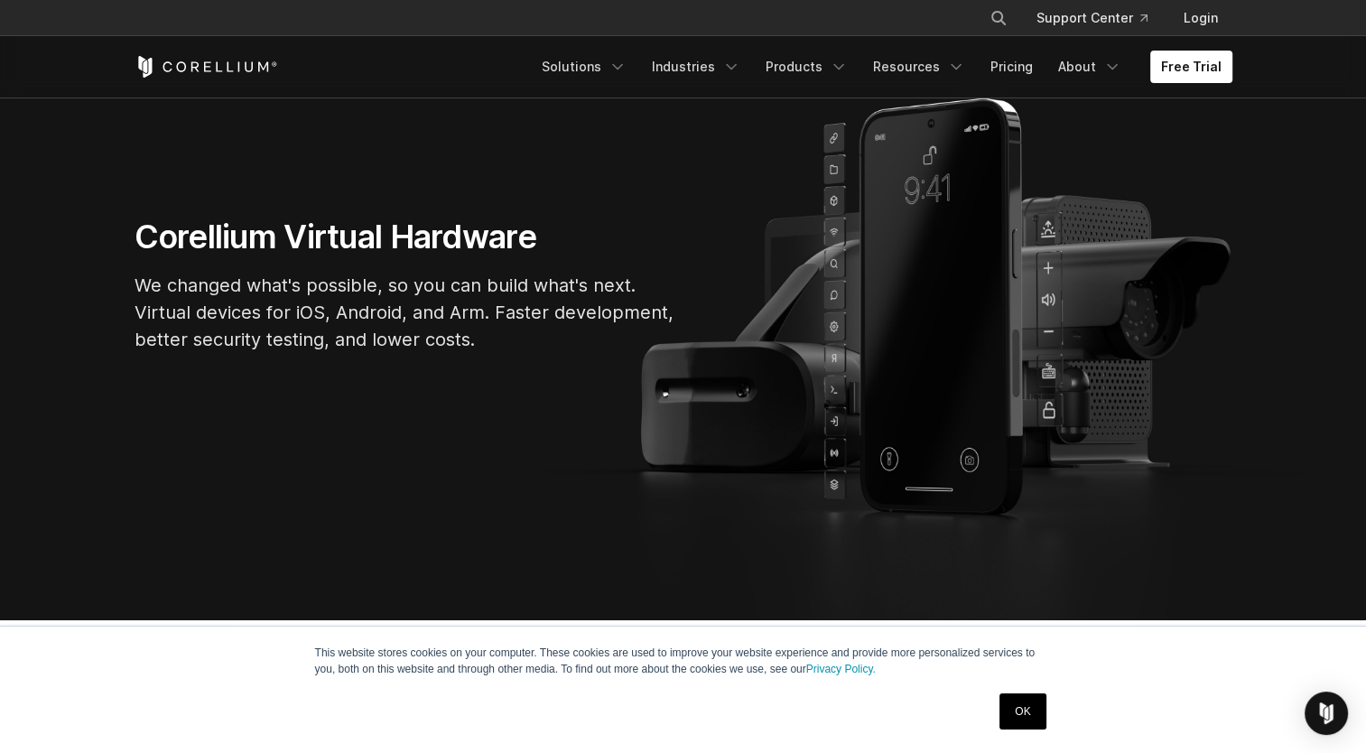
scroll to position [181, 0]
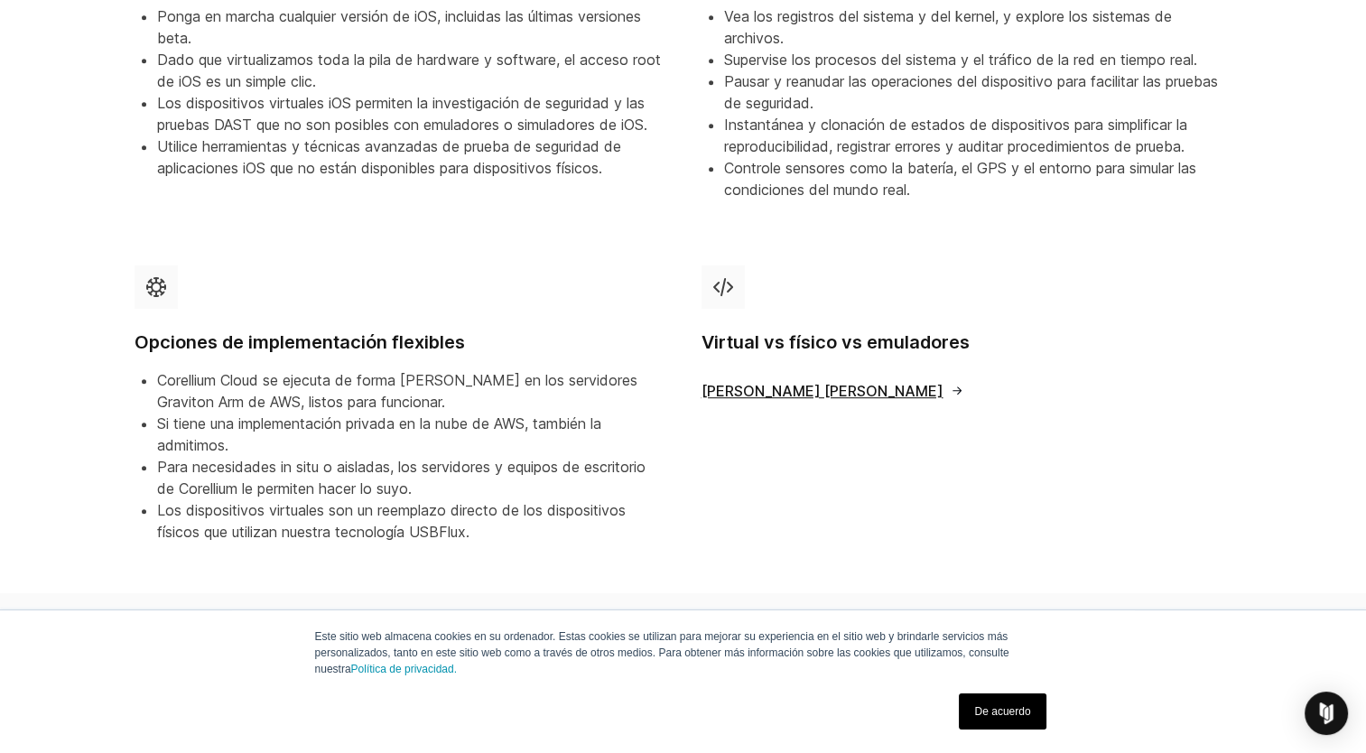
scroll to position [903, 0]
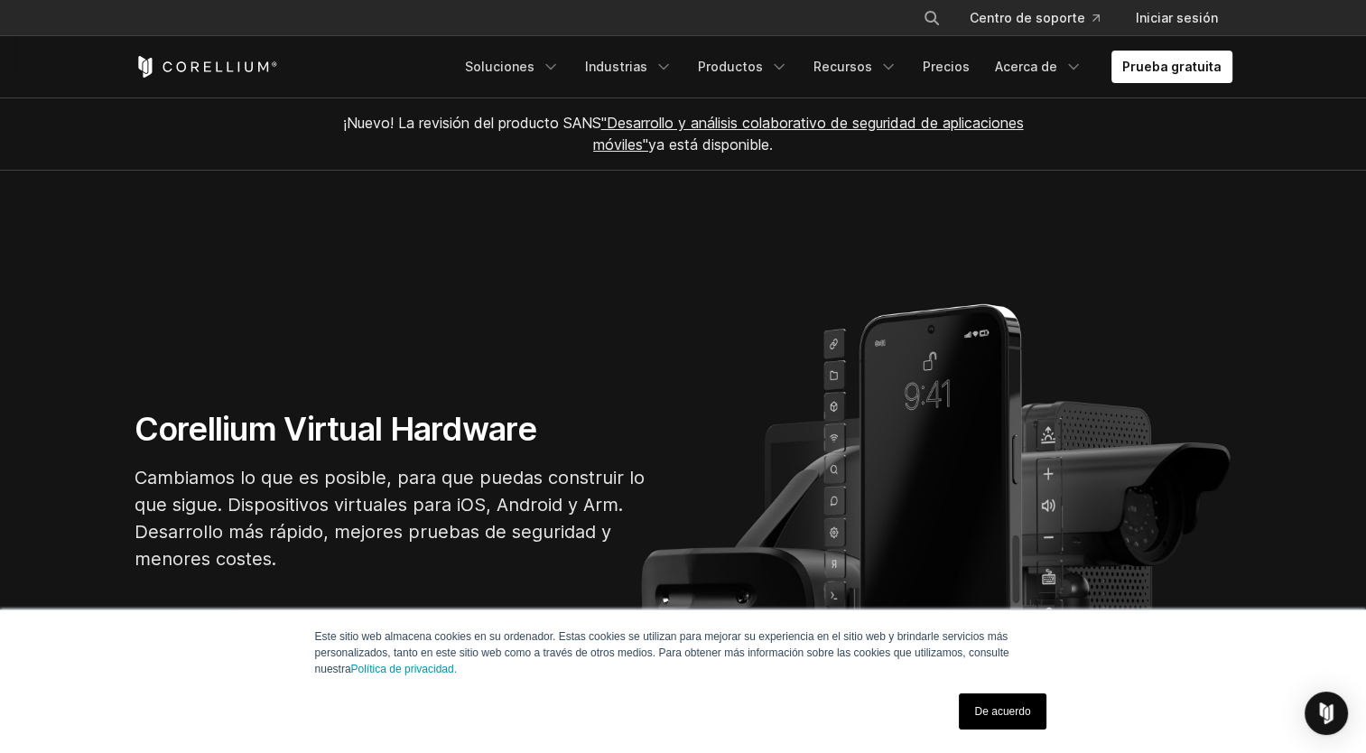
click at [1035, 700] on link "De acuerdo" at bounding box center [1002, 711] width 87 height 36
